Goal: Information Seeking & Learning: Learn about a topic

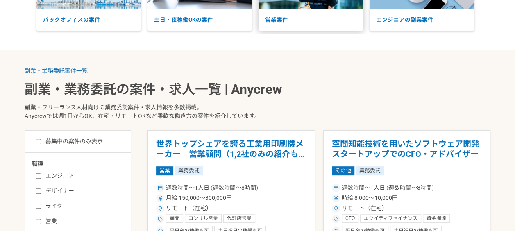
scroll to position [164, 0]
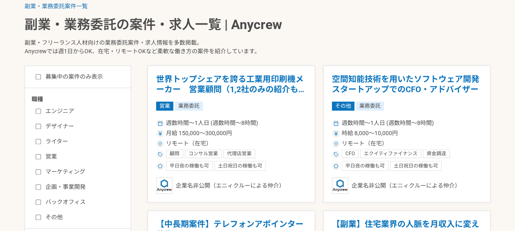
click at [39, 141] on input "ライター" at bounding box center [38, 141] width 5 height 5
checkbox input "true"
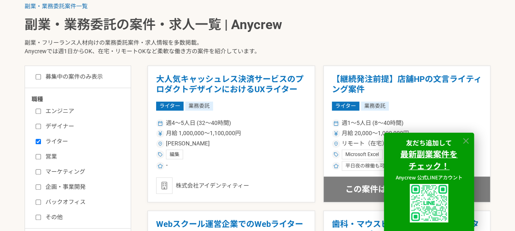
click at [466, 141] on icon at bounding box center [466, 141] width 6 height 6
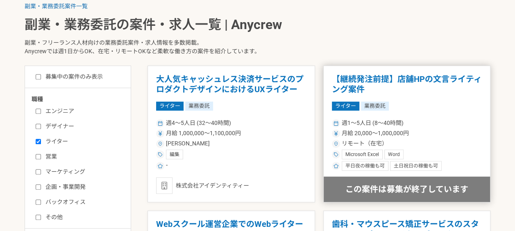
click at [461, 78] on h1 "【継続発注前提】店舗HPの文言ライティング案件" at bounding box center [407, 84] width 150 height 21
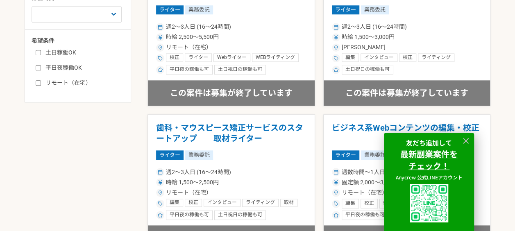
scroll to position [369, 0]
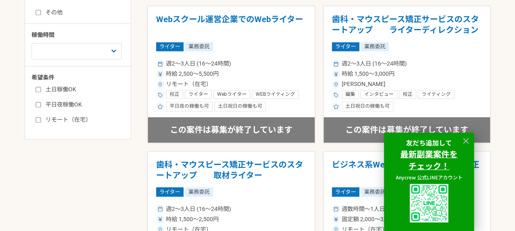
click at [465, 141] on icon at bounding box center [466, 141] width 6 height 6
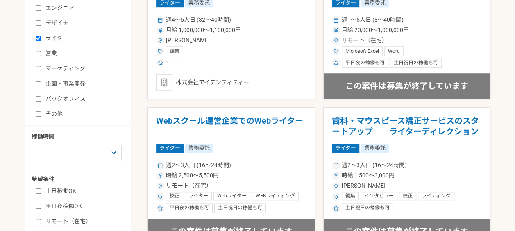
scroll to position [164, 0]
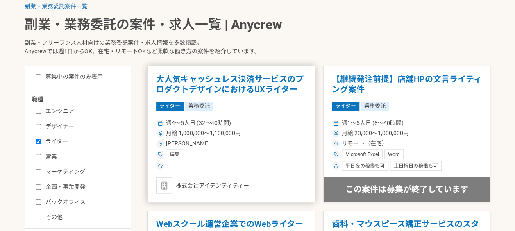
click at [249, 71] on article "大人気キャッシュレス決済サービスのプロダクトデザインにおけるUXライター ライター 業務委託 週4〜5人日 (32〜40時間) 月給 1,000,000〜1,…" at bounding box center [232, 134] width 168 height 137
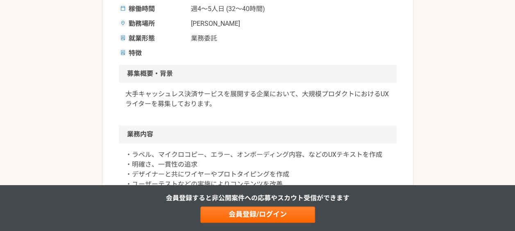
scroll to position [246, 0]
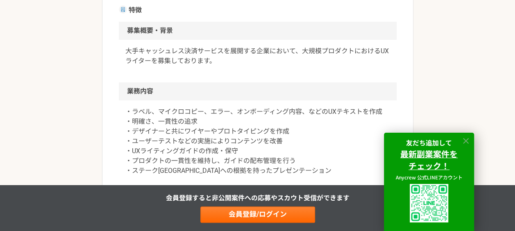
click at [467, 139] on icon at bounding box center [466, 141] width 6 height 6
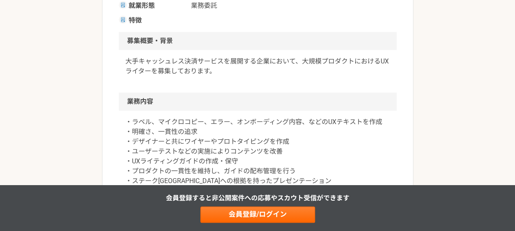
scroll to position [164, 0]
